Goal: Contribute content

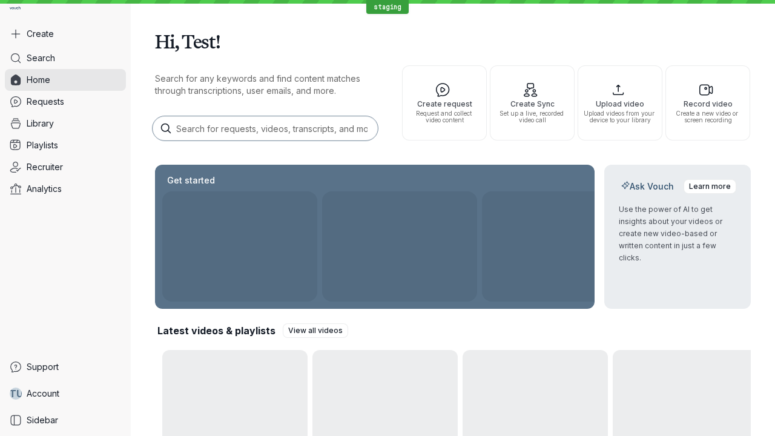
click at [65, 34] on button "Create" at bounding box center [65, 34] width 121 height 22
